Goal: Task Accomplishment & Management: Manage account settings

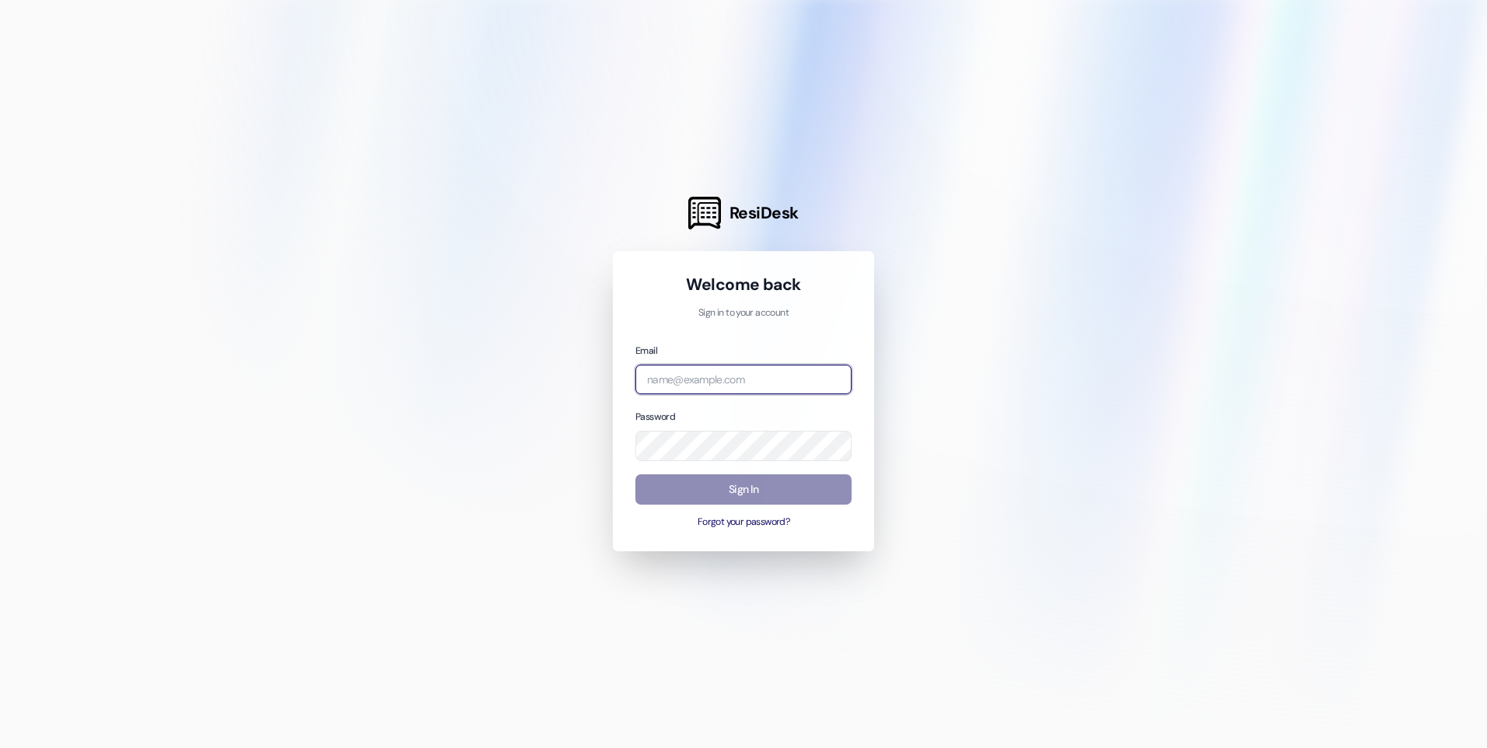
type input "[EMAIL_ADDRESS][DOMAIN_NAME]"
click at [754, 490] on button "Sign In" at bounding box center [743, 489] width 216 height 30
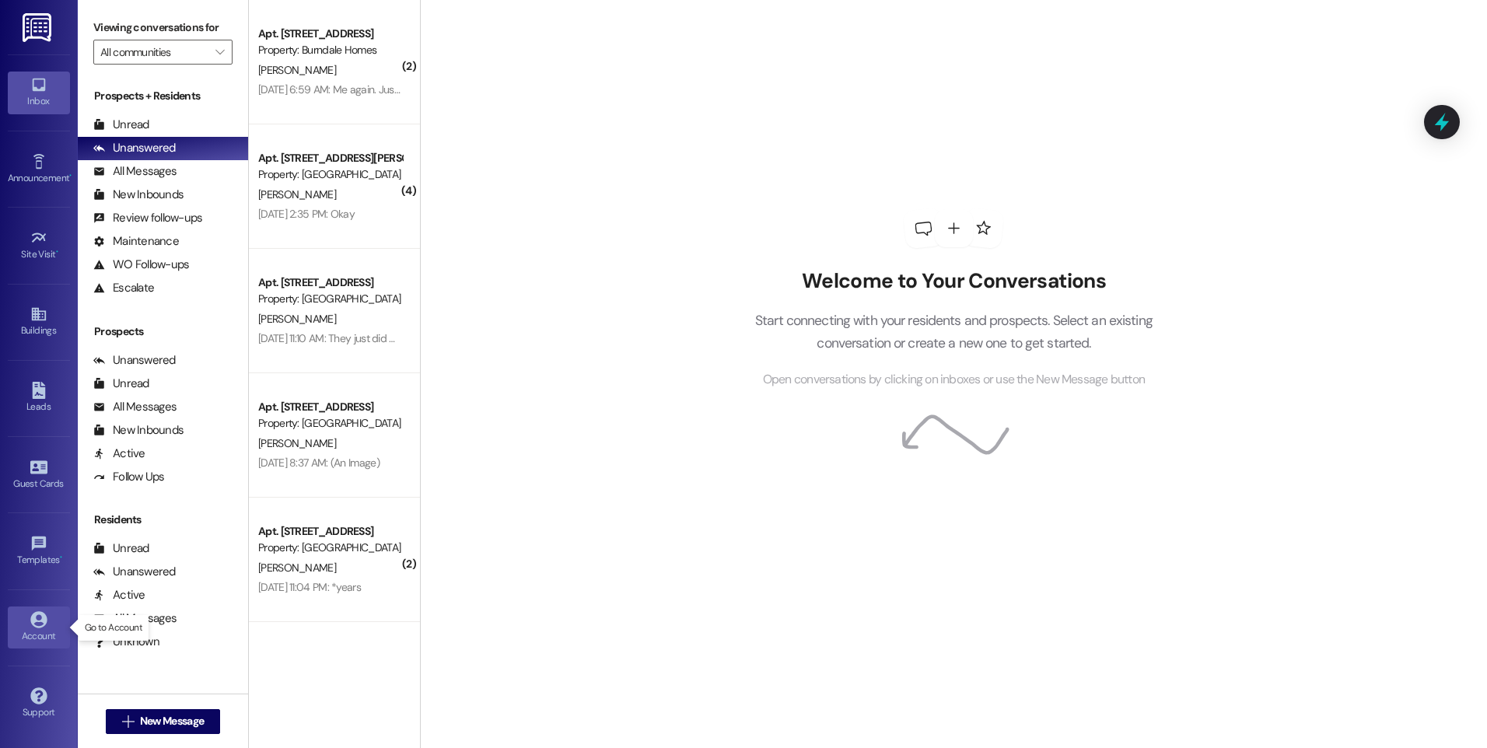
click at [40, 616] on icon at bounding box center [38, 619] width 17 height 17
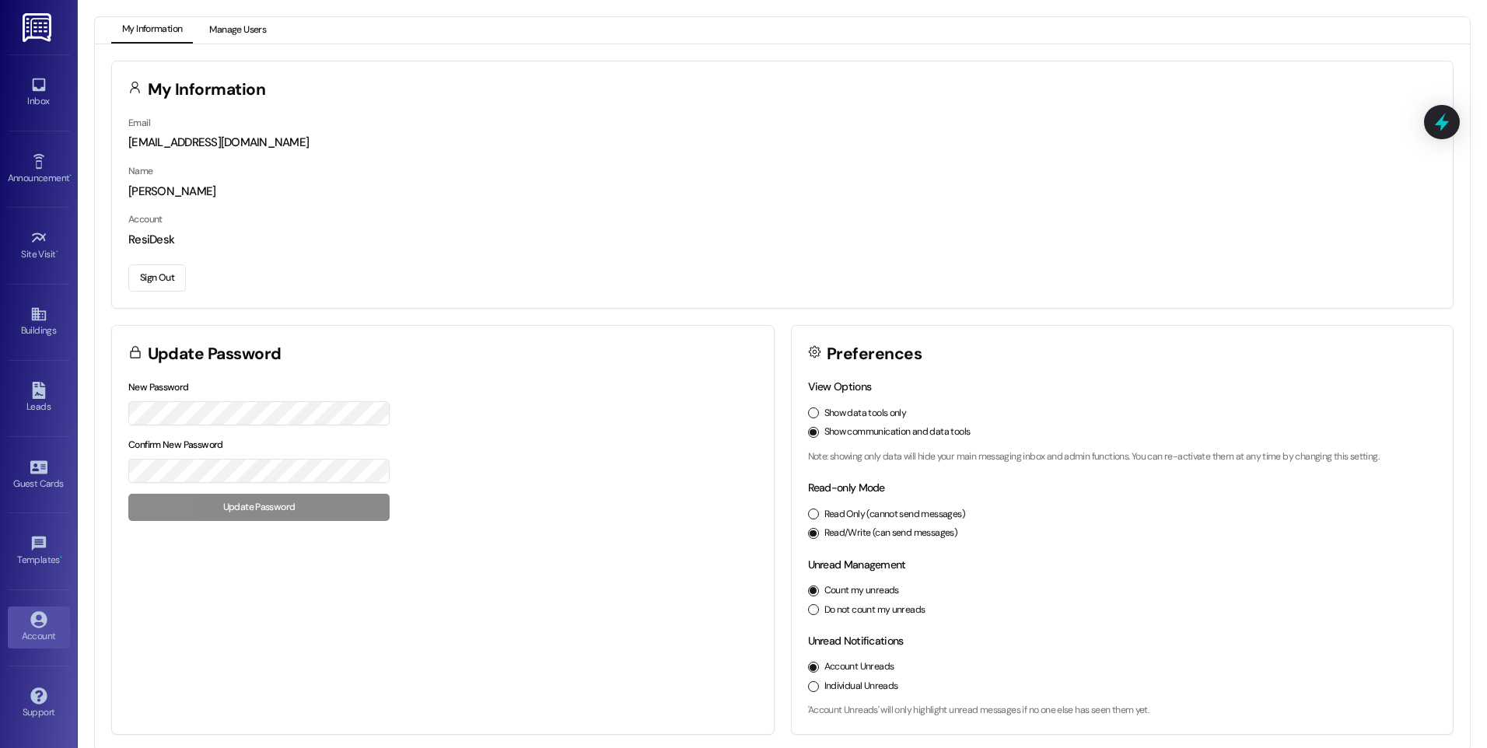
click at [221, 39] on button "Manage Users" at bounding box center [237, 30] width 79 height 26
